Goal: Contribute content: Contribute content

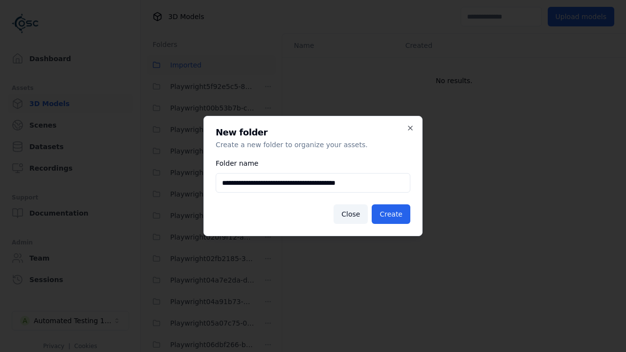
scroll to position [21791, 0]
type input "**********"
click at [392, 214] on button "Create" at bounding box center [391, 214] width 39 height 20
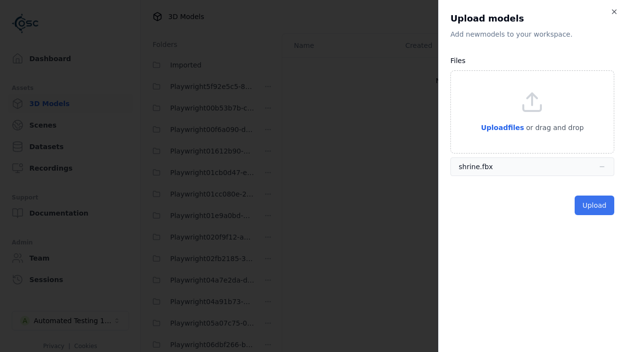
click at [595, 205] on button "Upload" at bounding box center [594, 206] width 40 height 20
